Goal: Find specific page/section: Find specific page/section

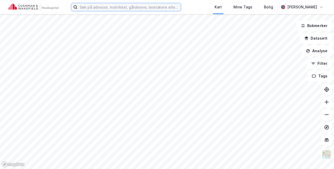
click at [109, 7] on input at bounding box center [130, 7] width 104 height 8
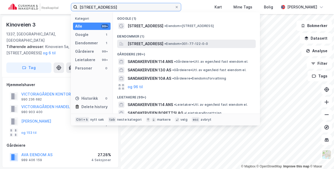
type input "[STREET_ADDRESS]"
click at [151, 42] on span "[STREET_ADDRESS]" at bounding box center [146, 44] width 36 height 6
